Goal: Information Seeking & Learning: Learn about a topic

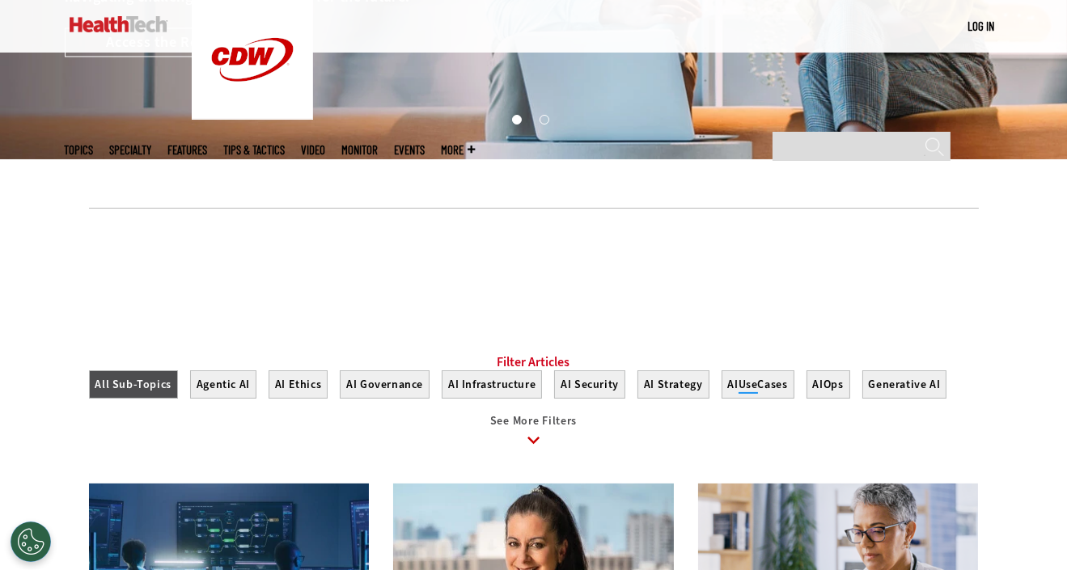
scroll to position [485, 0]
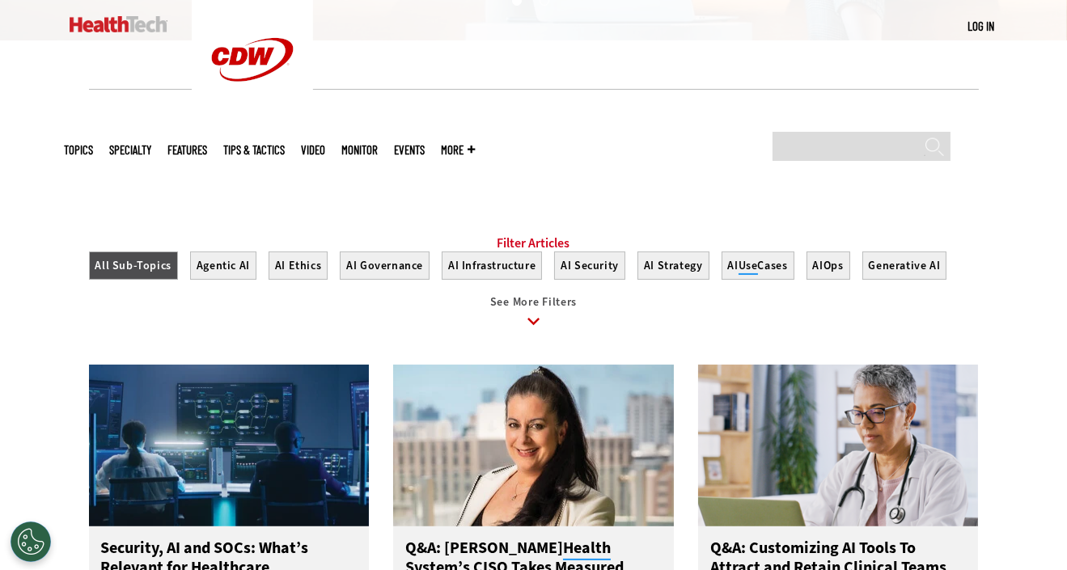
click at [1014, 205] on div at bounding box center [533, 152] width 1067 height 126
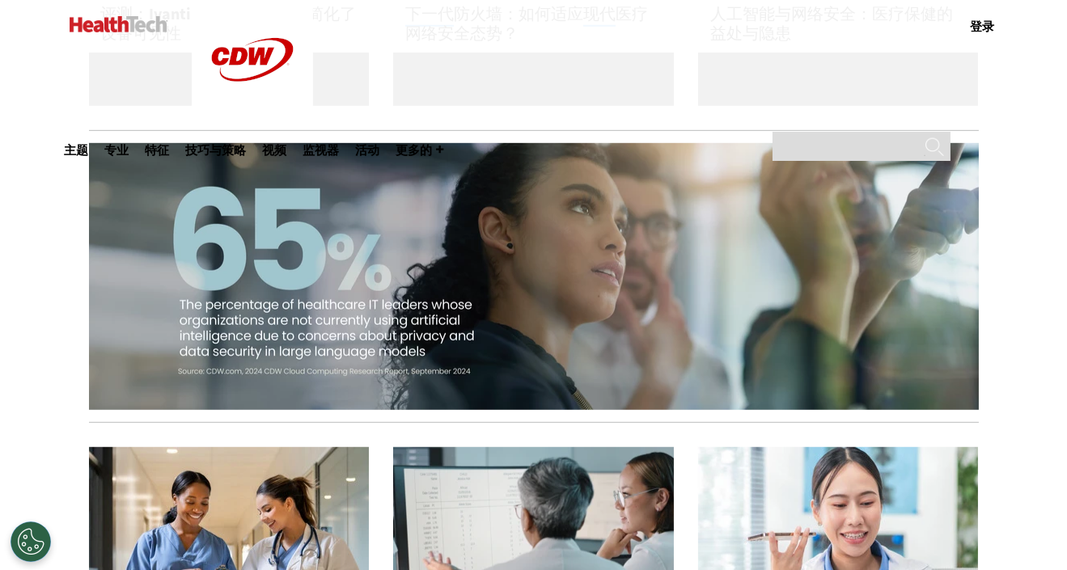
scroll to position [1779, 0]
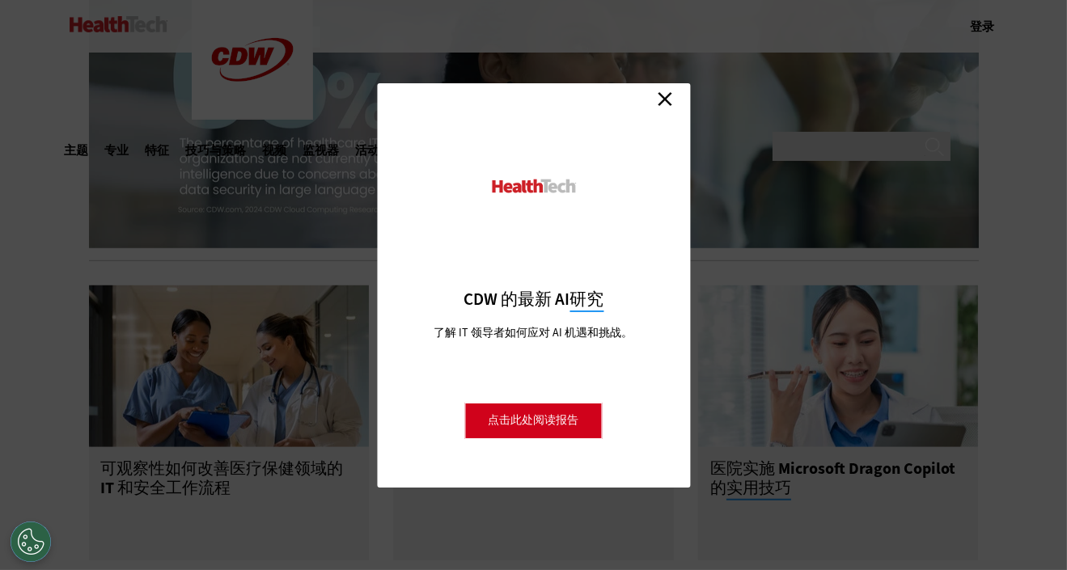
click at [672, 99] on link "关闭" at bounding box center [665, 99] width 24 height 24
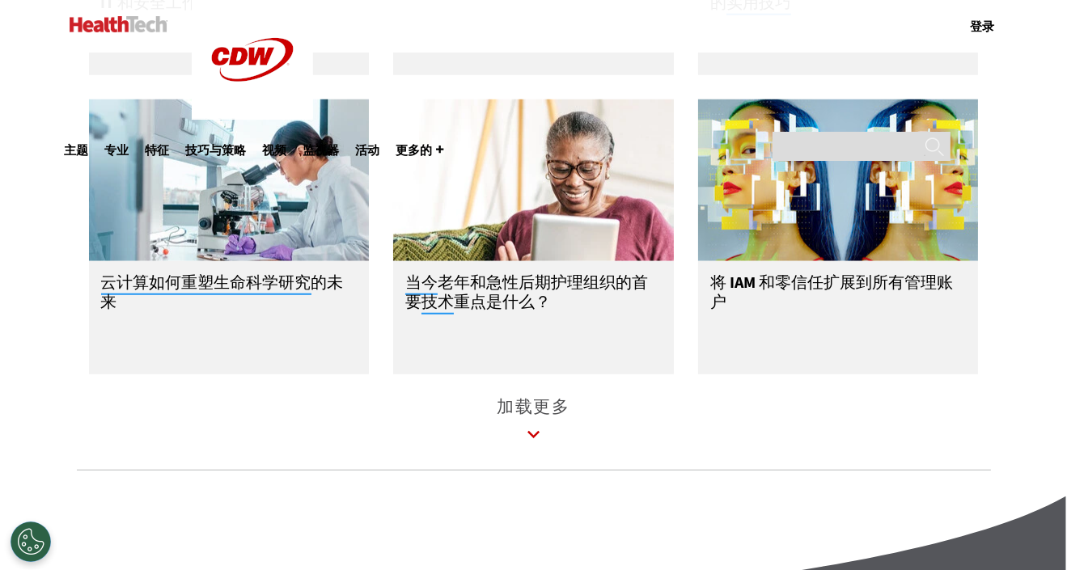
scroll to position [2345, 0]
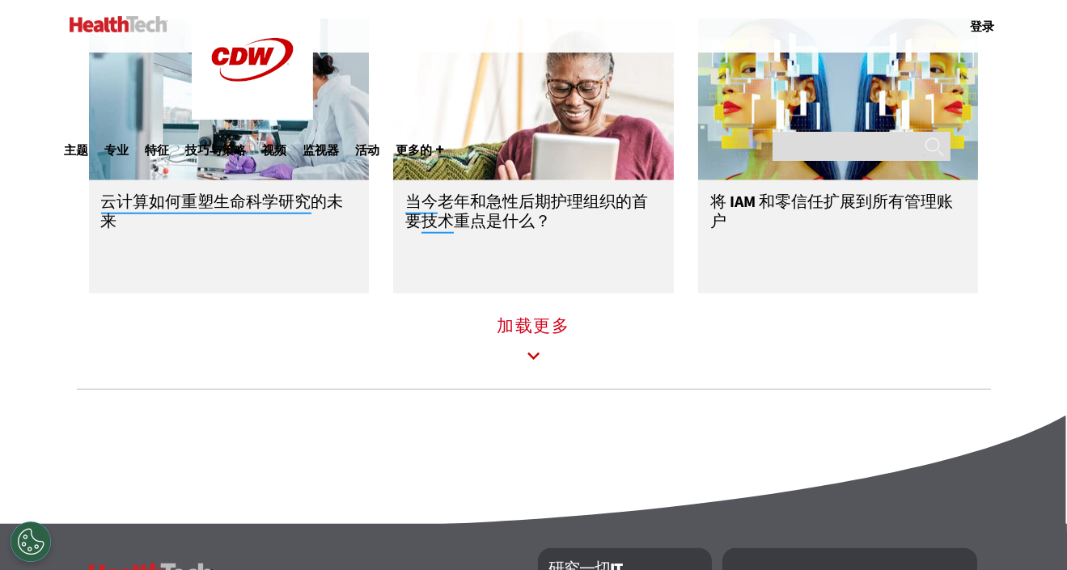
click at [537, 337] on font "加载更多" at bounding box center [533, 326] width 74 height 23
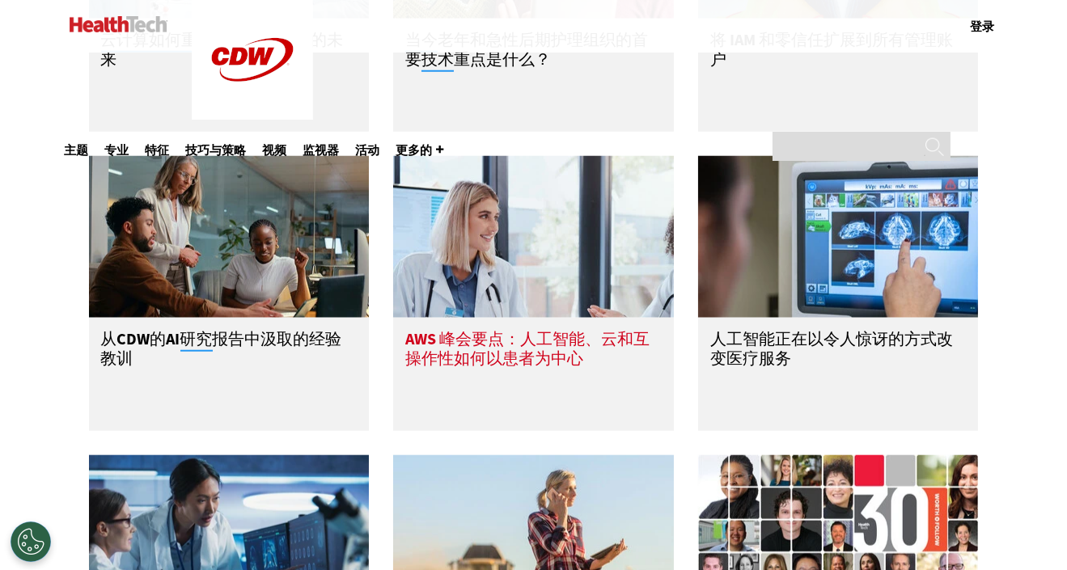
scroll to position [2588, 0]
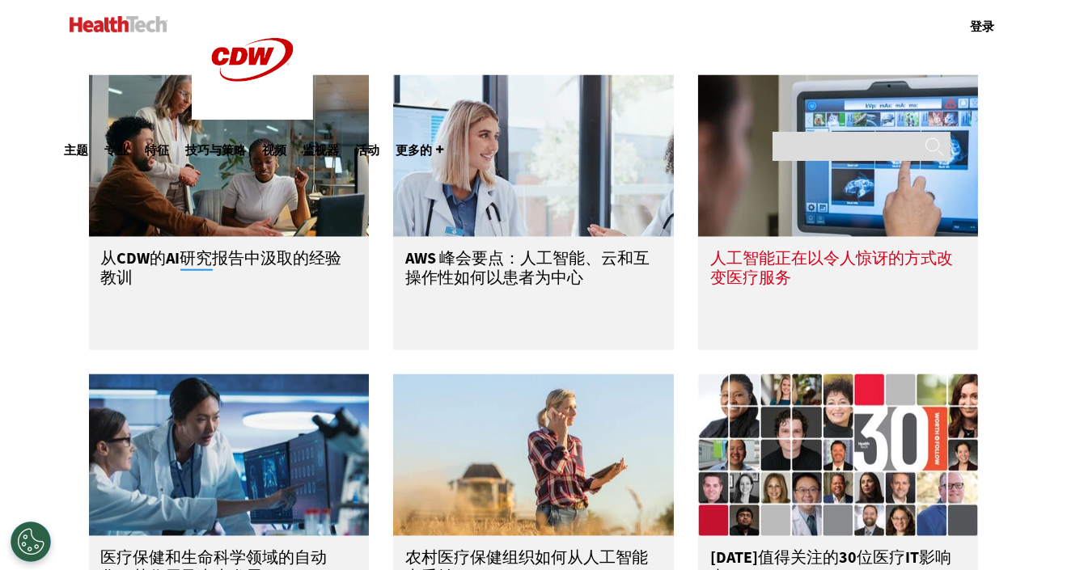
click at [793, 267] on font "人工智能正在以令人惊讶的方式改变医疗服务" at bounding box center [831, 267] width 243 height 41
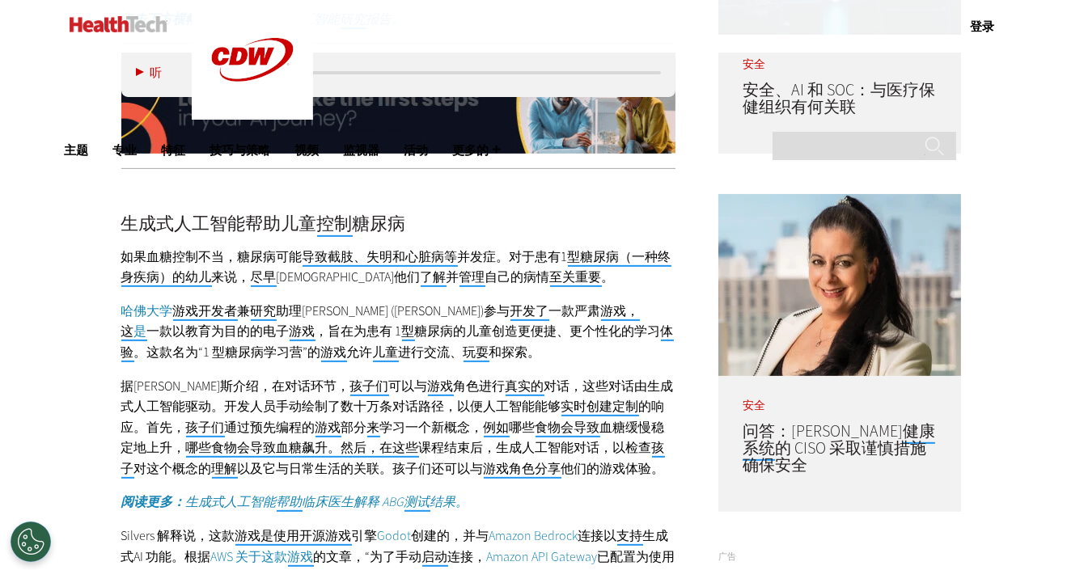
scroll to position [1051, 0]
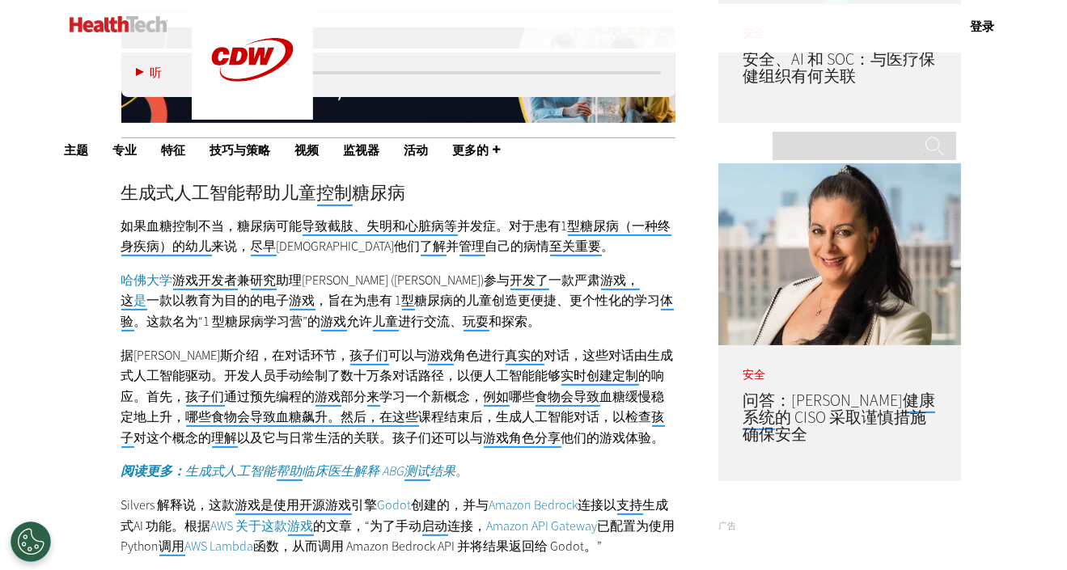
click at [646, 495] on p "Silvers 解释说，这款 游戏是使用 开源 游戏 引擎 Godot 创建的，并与 Amazon Bedrock 连接 以 支持 生成式 AI 功能。根据 …" at bounding box center [398, 526] width 555 height 62
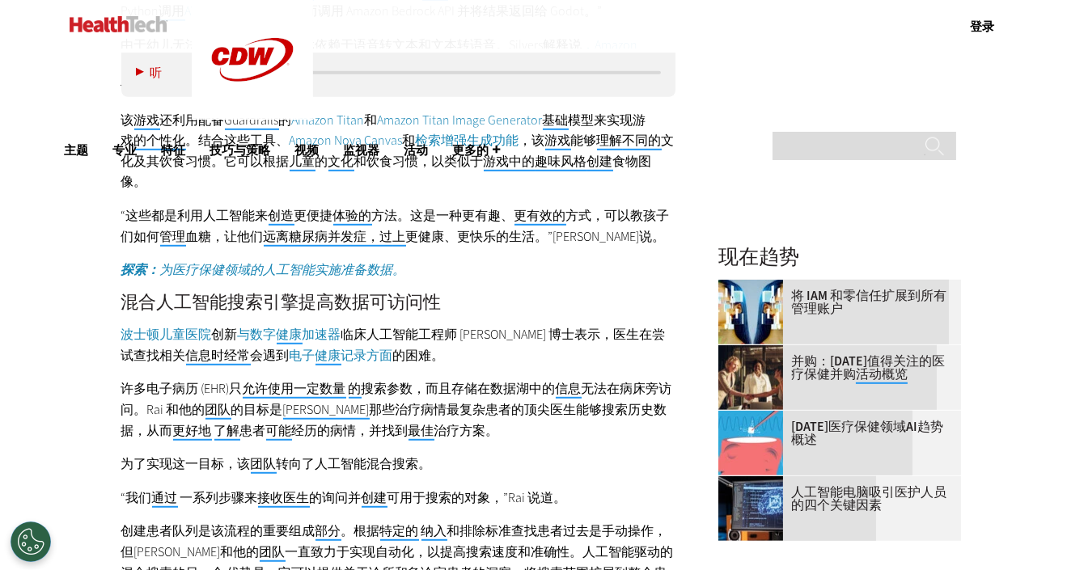
scroll to position [1617, 0]
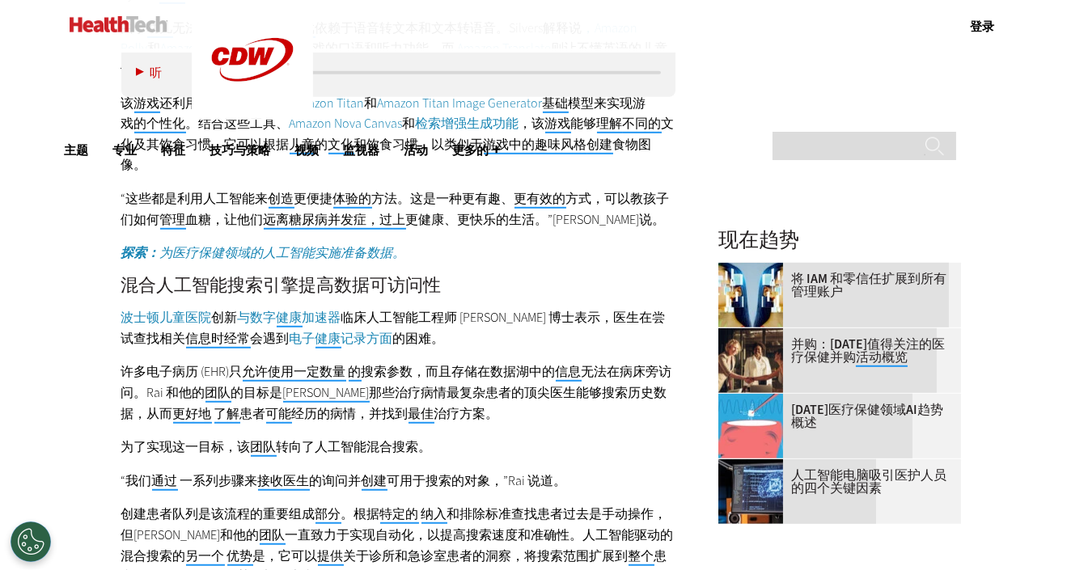
drag, startPoint x: 19, startPoint y: 349, endPoint x: 28, endPoint y: 349, distance: 9.7
click at [19, 349] on div "成为 内部人士 立即 注册 即可接收优质内容！ 报名 MENU 登录 Mobile menu Topics Artificial Intelligence C…" at bounding box center [533, 348] width 1067 height 3931
click at [142, 512] on font "创建患者队列是该流程的重要组成" at bounding box center [218, 513] width 194 height 17
